Goal: Task Accomplishment & Management: Use online tool/utility

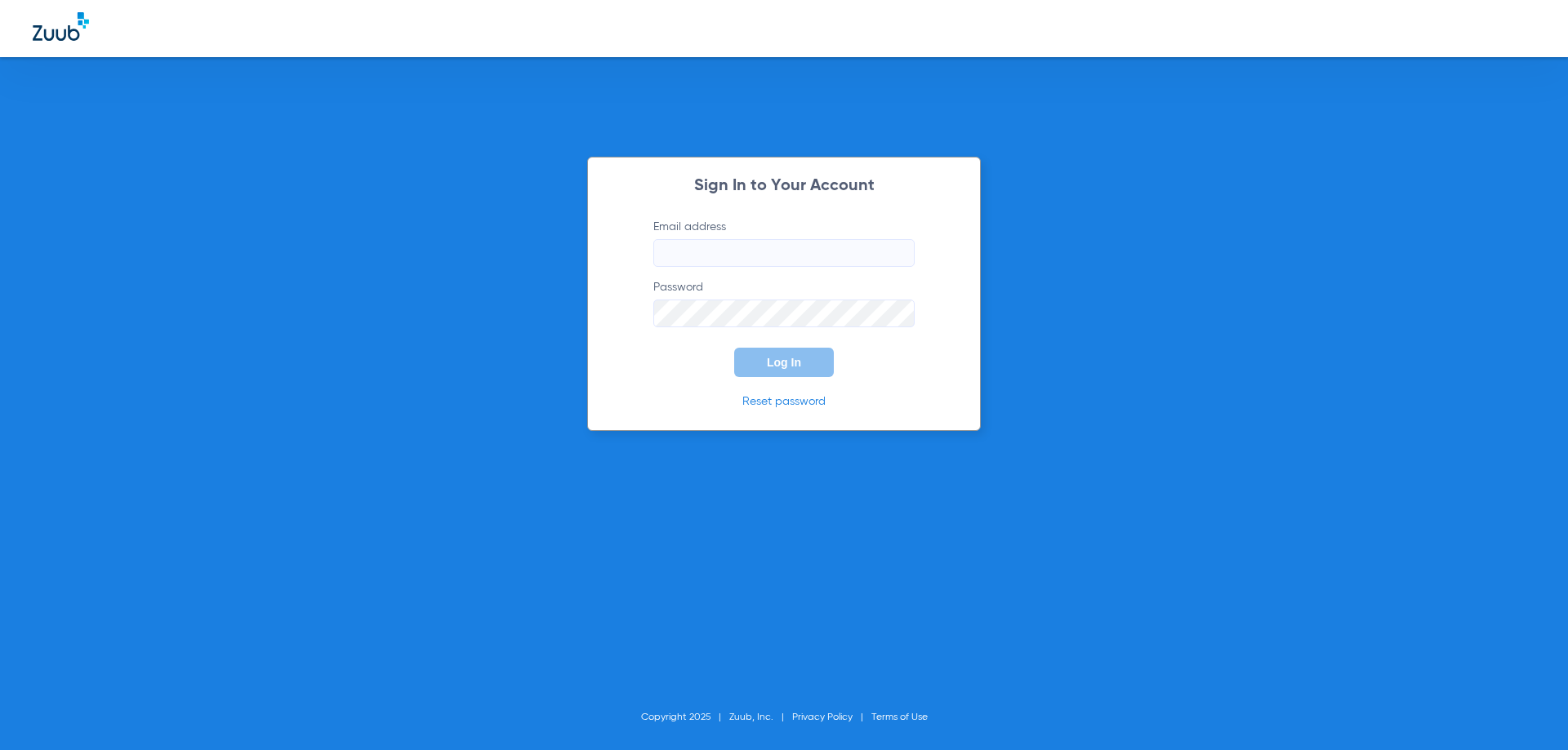
type input "[EMAIL_ADDRESS][DOMAIN_NAME]"
click at [862, 376] on form "Email address [EMAIL_ADDRESS][DOMAIN_NAME] Password Log In" at bounding box center [784, 298] width 311 height 159
click at [825, 365] on button "Log In" at bounding box center [784, 362] width 99 height 30
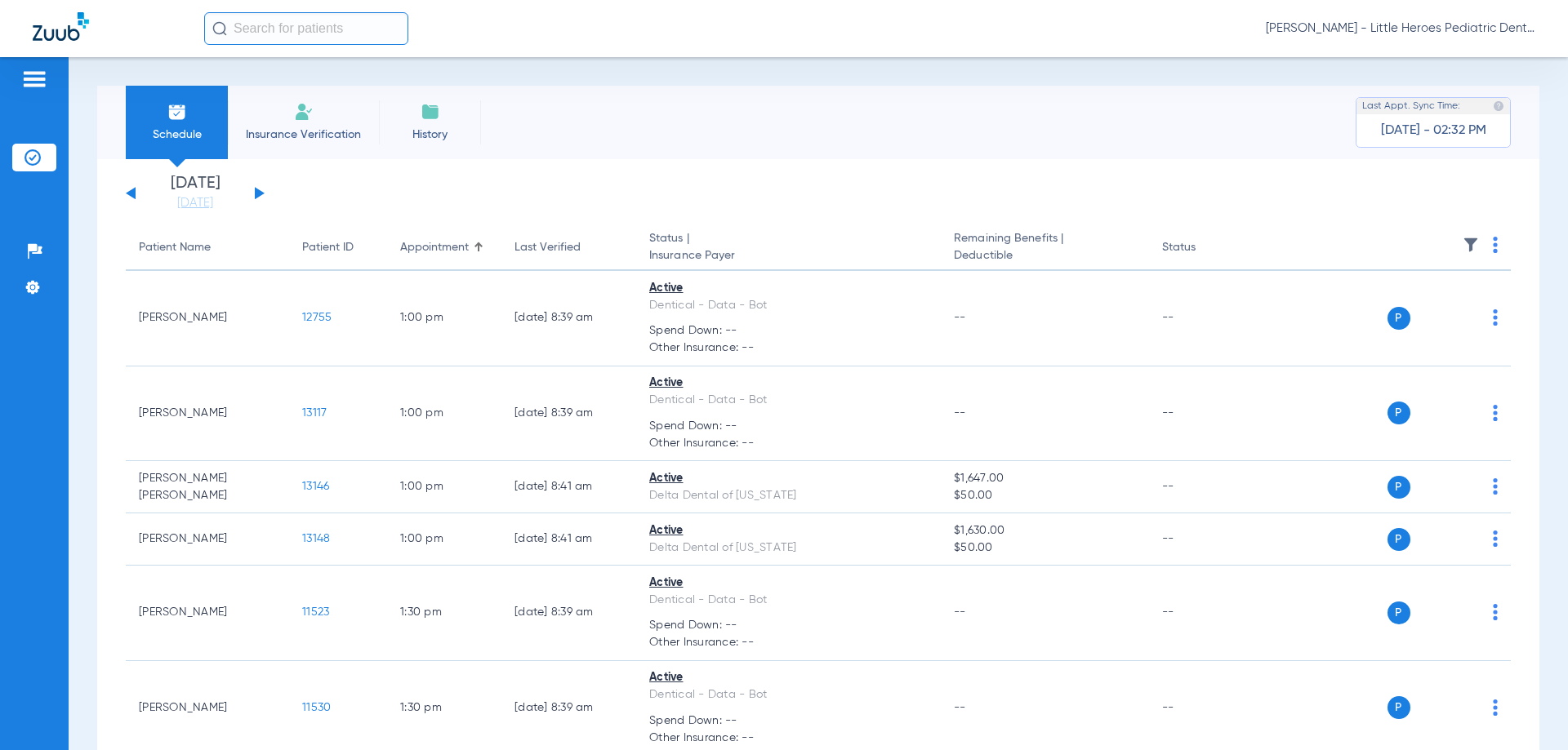
click at [262, 193] on button at bounding box center [260, 193] width 10 height 12
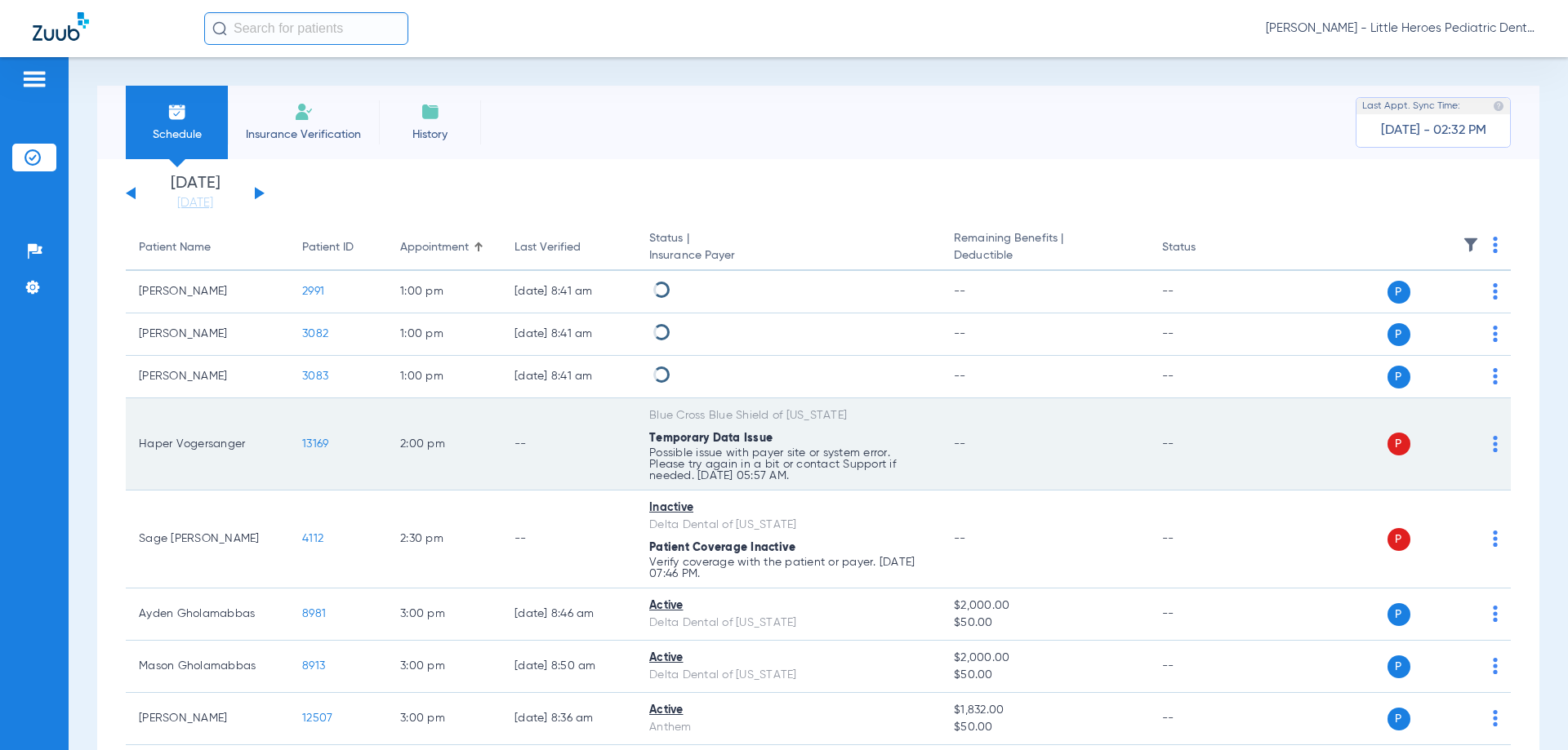
click at [1493, 442] on img at bounding box center [1496, 444] width 5 height 16
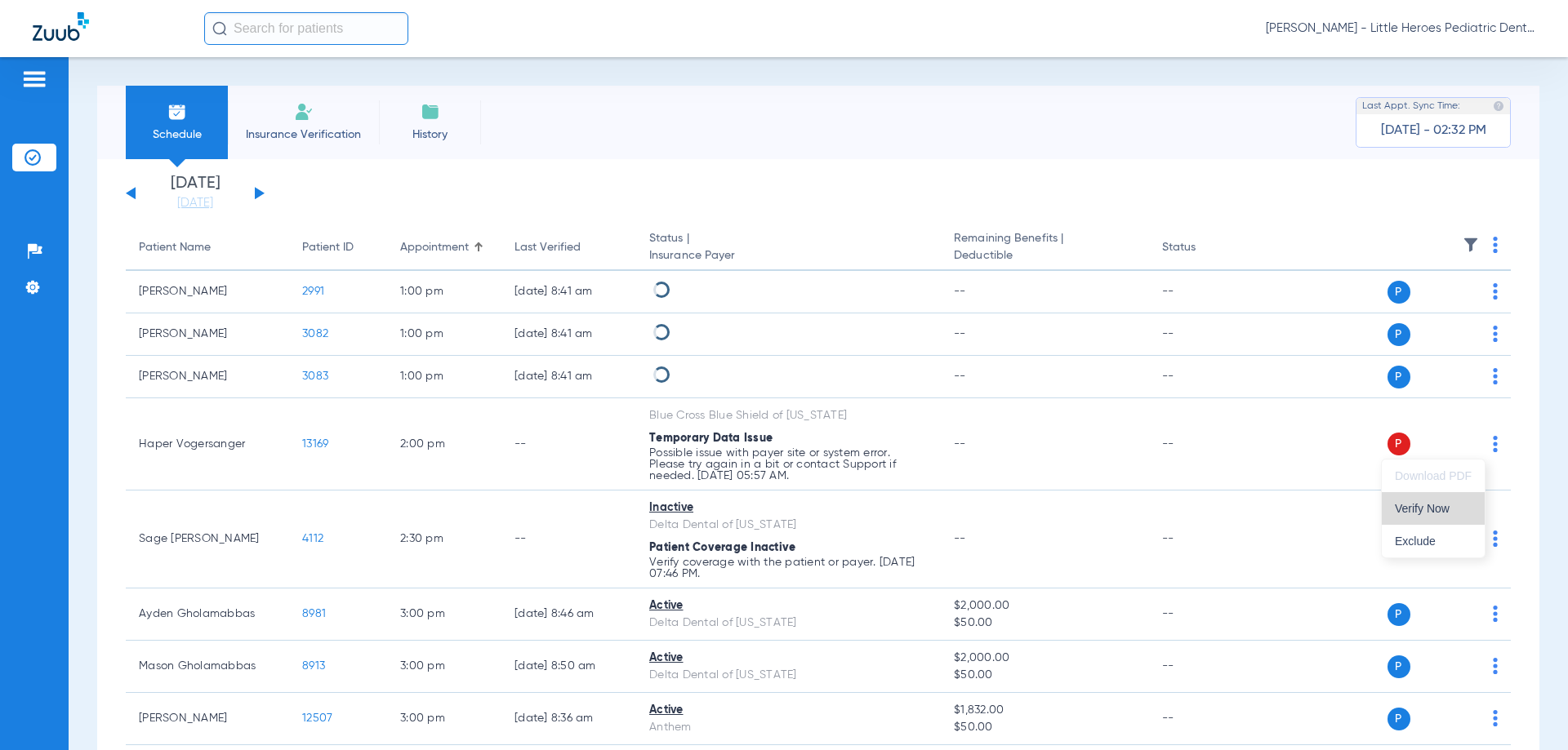
click at [1447, 496] on button "Verify Now" at bounding box center [1433, 508] width 103 height 32
